Goal: Information Seeking & Learning: Find specific fact

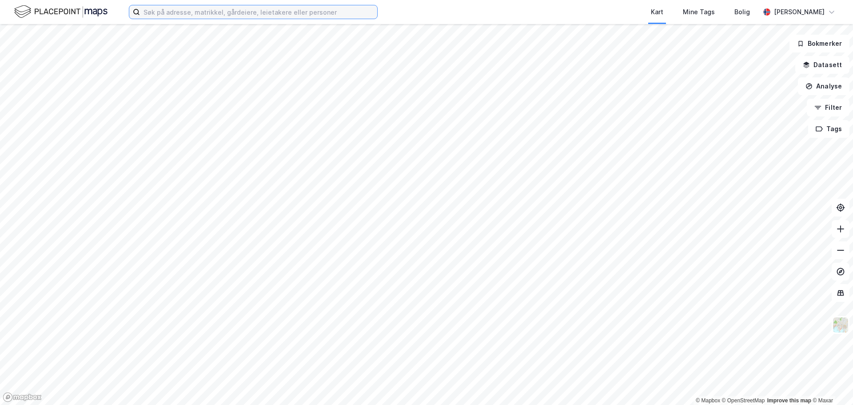
click at [190, 15] on input at bounding box center [258, 11] width 237 height 13
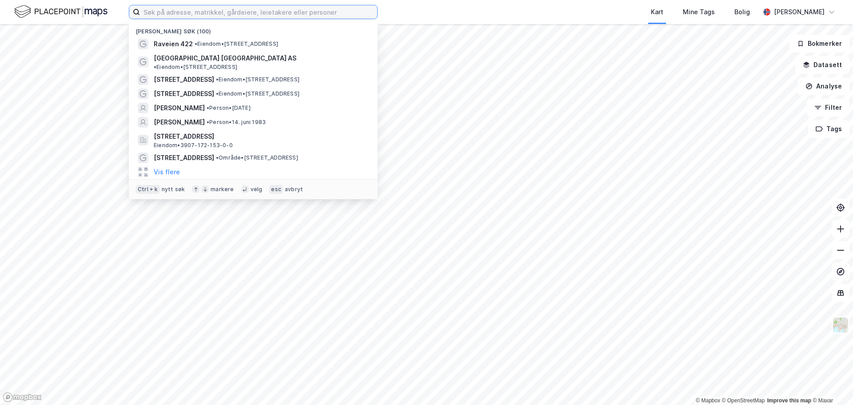
paste input "SMILØKKA 7 og eller 6, 3173 Vear"
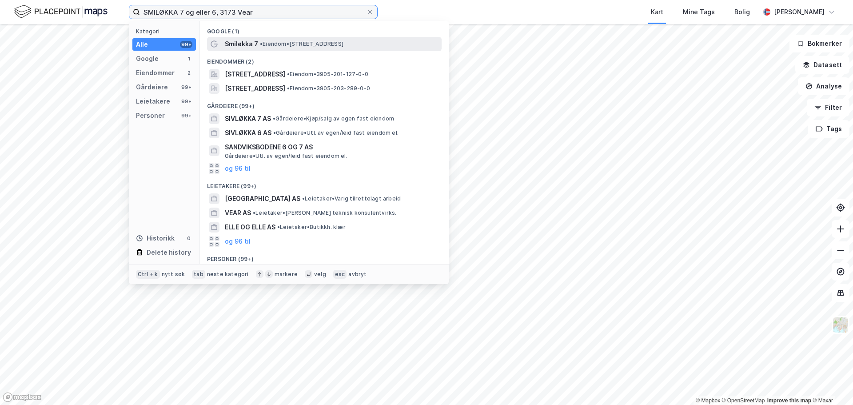
type input "SMILØKKA 7 og eller 6, 3173 Vear"
click at [270, 41] on span "• Eiendom • [STREET_ADDRESS]" at bounding box center [302, 43] width 84 height 7
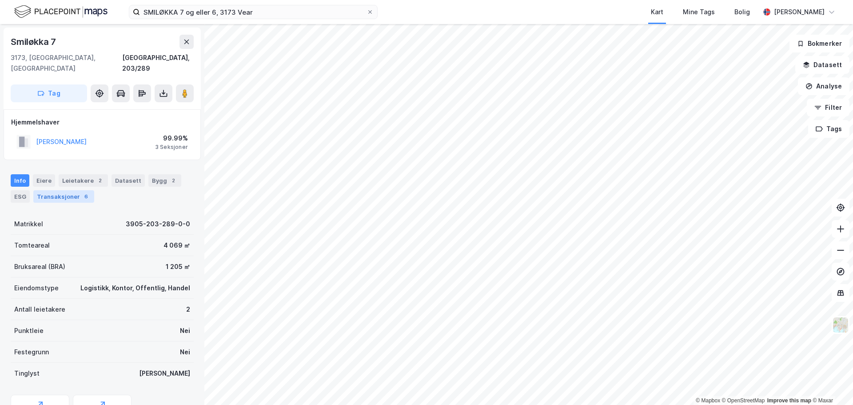
click at [70, 190] on div "Transaksjoner 6" at bounding box center [63, 196] width 61 height 12
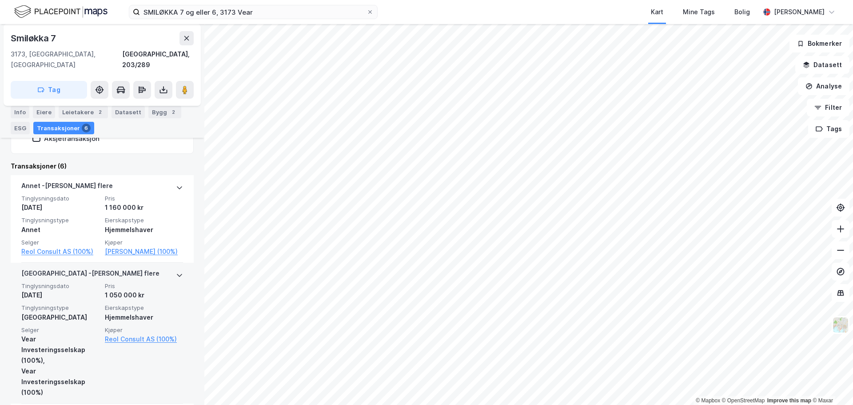
scroll to position [185, 0]
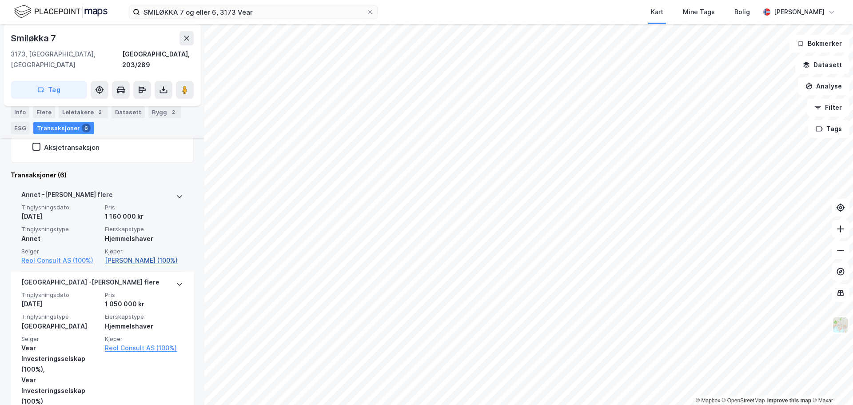
click at [139, 255] on link "[PERSON_NAME] (100%)" at bounding box center [144, 260] width 78 height 11
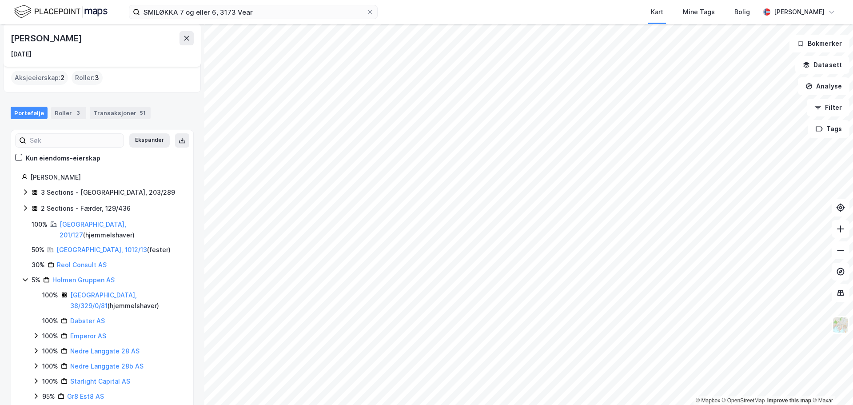
scroll to position [36, 0]
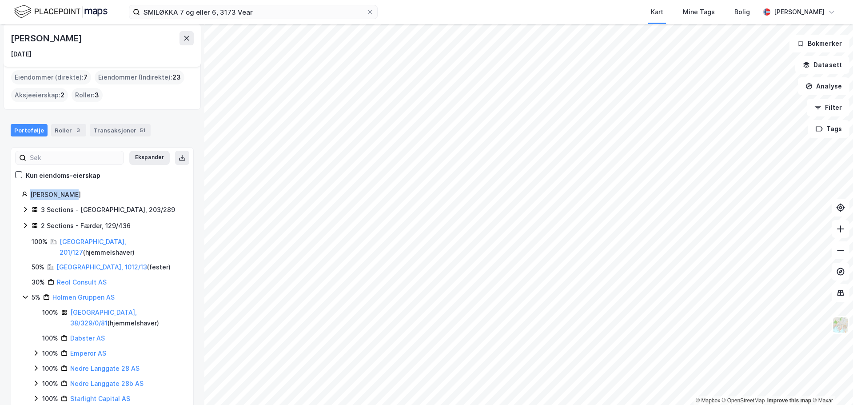
drag, startPoint x: 70, startPoint y: 192, endPoint x: 32, endPoint y: 191, distance: 37.8
click at [32, 191] on div "[PERSON_NAME]" at bounding box center [106, 194] width 152 height 11
copy div "[PERSON_NAME]"
